Goal: Task Accomplishment & Management: Manage account settings

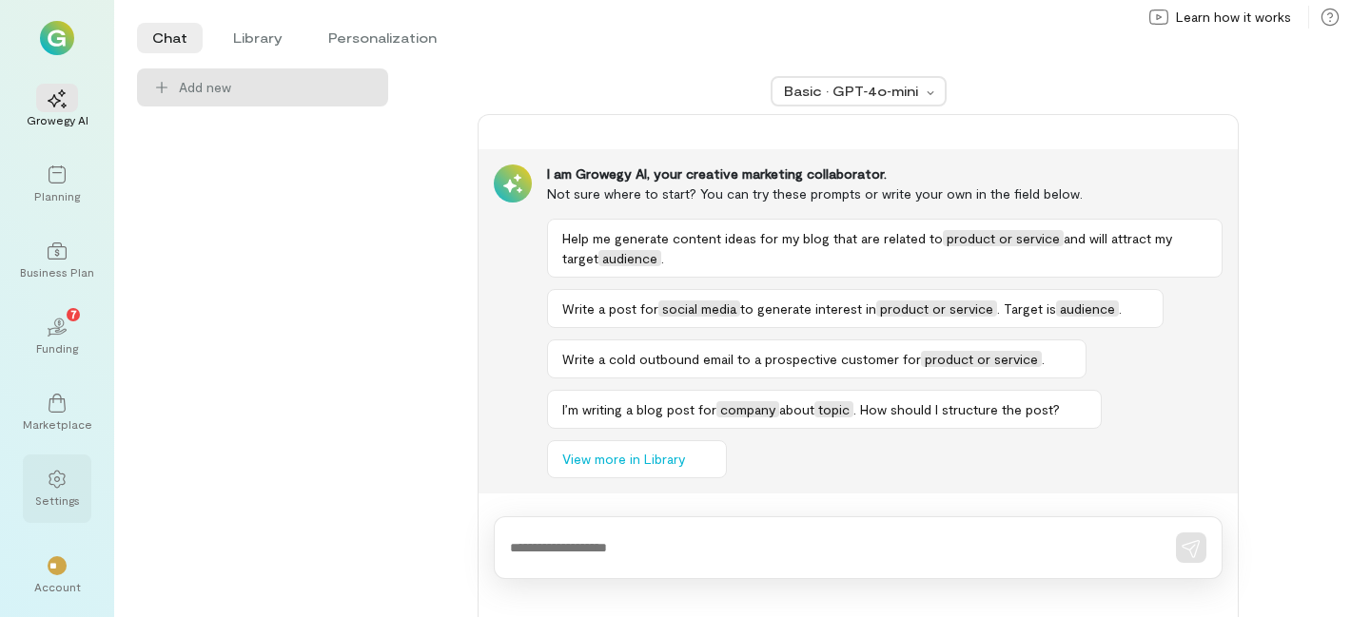
click at [49, 478] on icon at bounding box center [57, 479] width 19 height 19
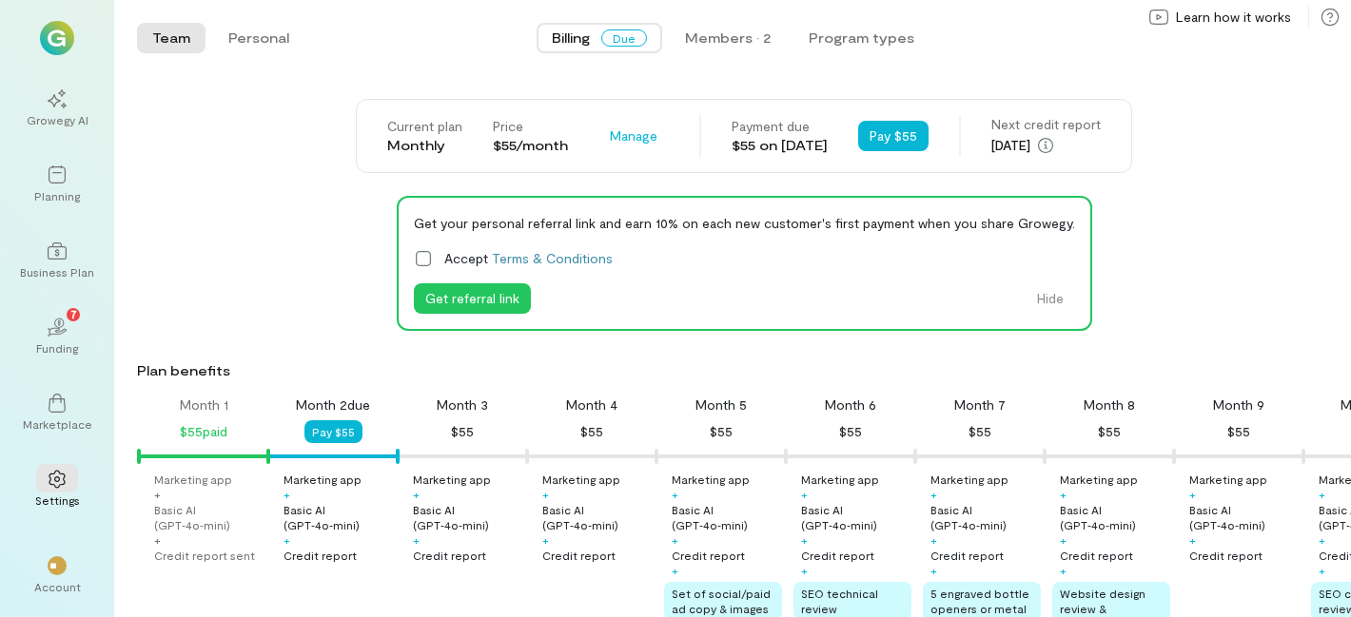
click at [626, 37] on span "Due" at bounding box center [624, 37] width 46 height 17
click at [335, 433] on button "Pay $55" at bounding box center [333, 431] width 58 height 23
click at [1178, 368] on div "Plan benefits" at bounding box center [740, 370] width 1206 height 19
